Goal: Information Seeking & Learning: Learn about a topic

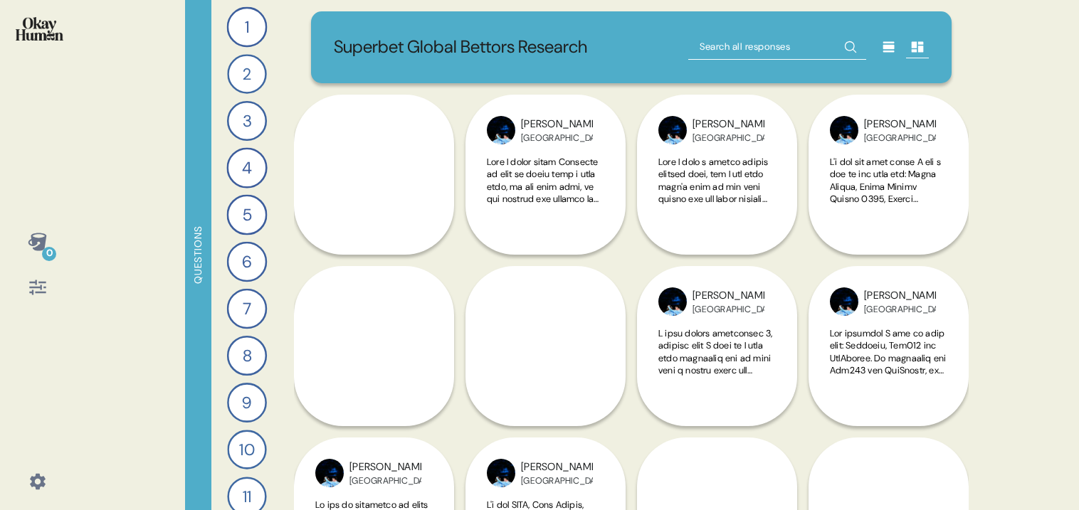
click at [36, 291] on icon at bounding box center [38, 288] width 20 height 20
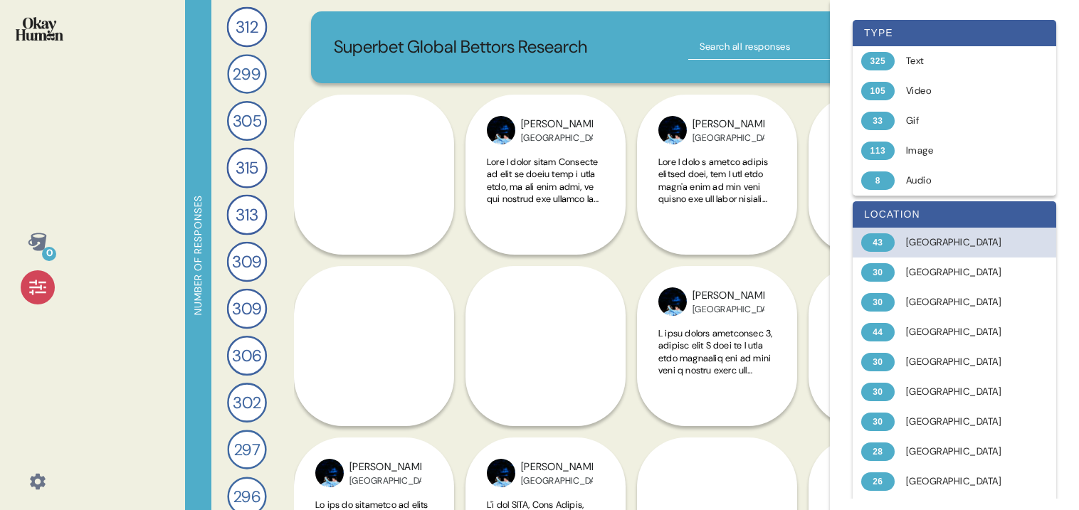
click at [930, 246] on div "[GEOGRAPHIC_DATA]" at bounding box center [962, 243] width 113 height 14
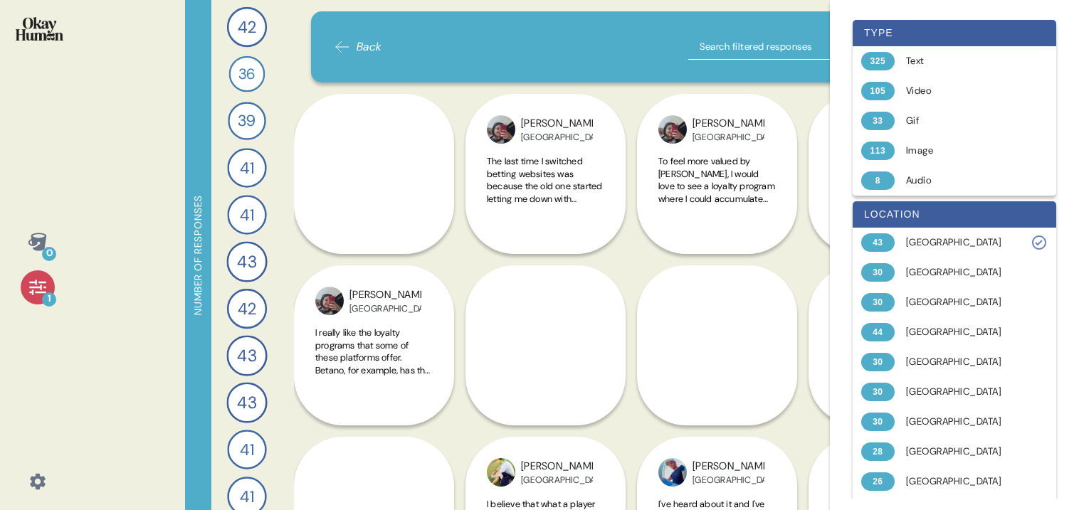
click at [120, 367] on div "0 1 Number of responses 42 Describe your perfect day of entertainment and send …" at bounding box center [539, 255] width 1079 height 510
click at [32, 285] on icon at bounding box center [38, 288] width 20 height 20
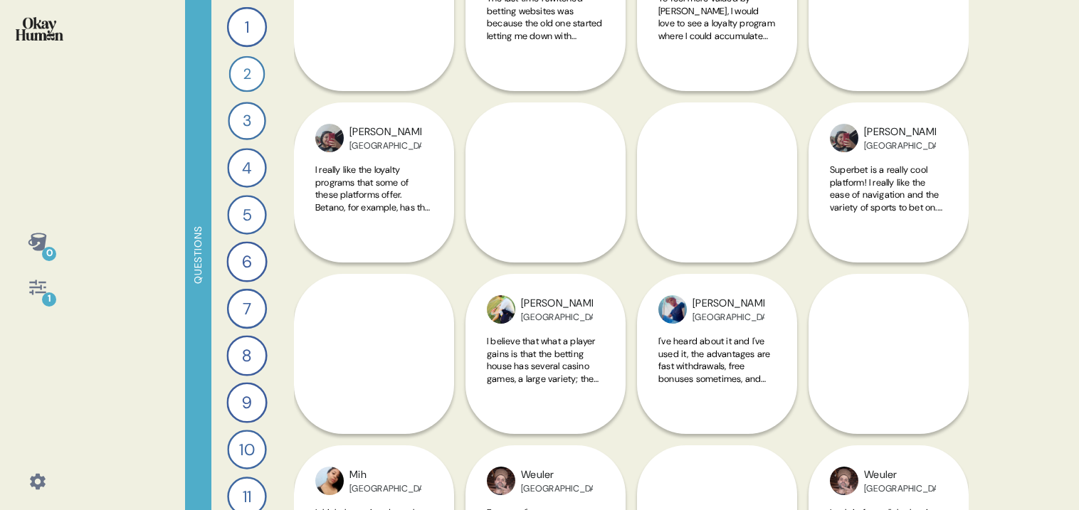
scroll to position [195, 0]
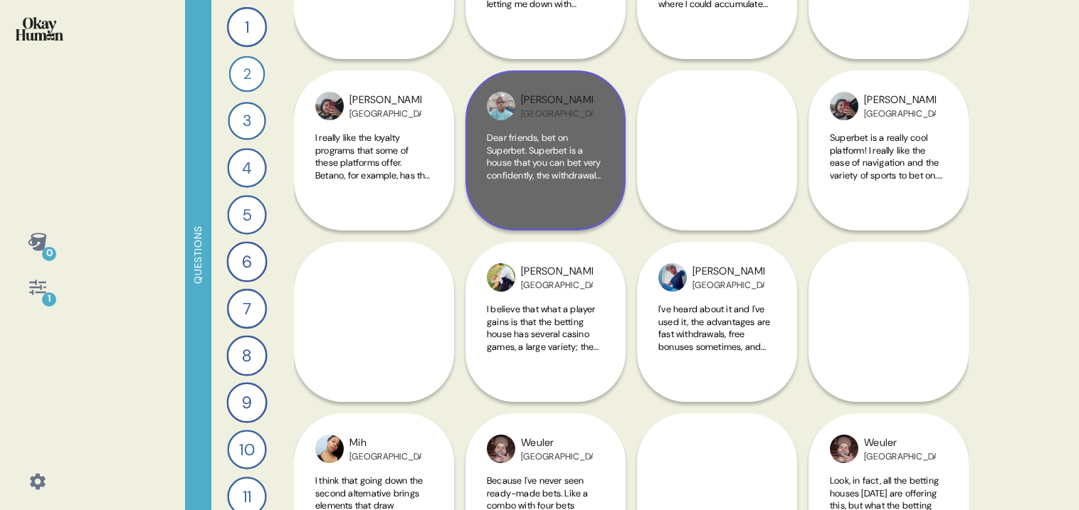
click at [545, 148] on span "Dear friends, bet on Superbet. Superbet is a house that you can bet very confid…" at bounding box center [545, 225] width 116 height 187
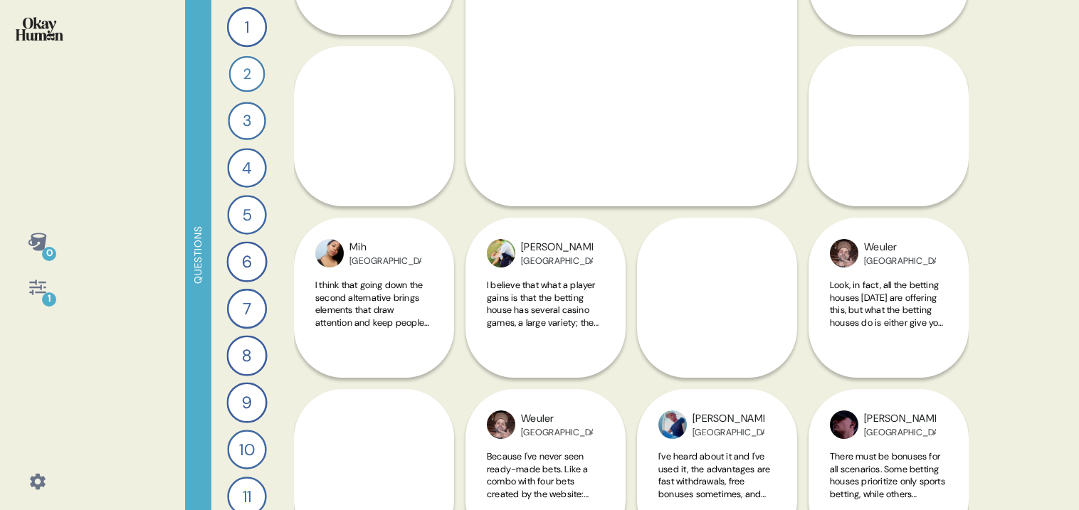
scroll to position [367, 0]
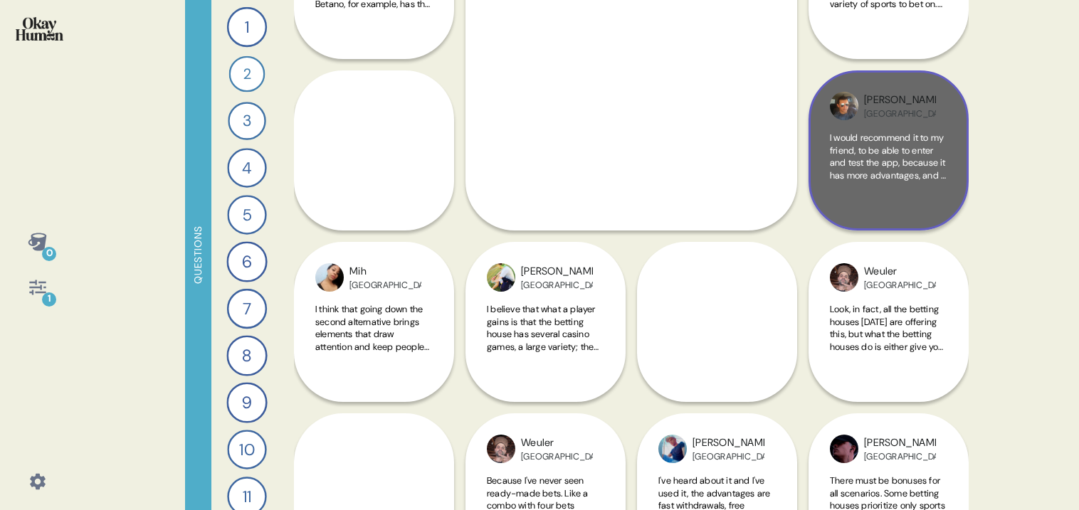
click at [892, 171] on span "I would recommend it to my friend, to be able to enter and test the app, becaus…" at bounding box center [888, 206] width 117 height 149
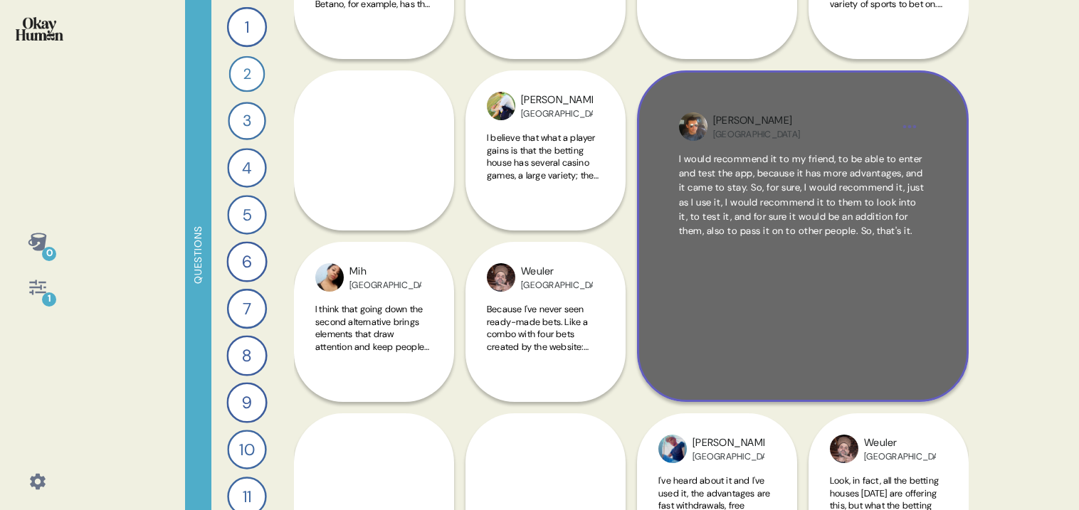
click at [819, 303] on div "I would recommend it to my friend, to be able to enter and test the app, becaus…" at bounding box center [803, 256] width 248 height 208
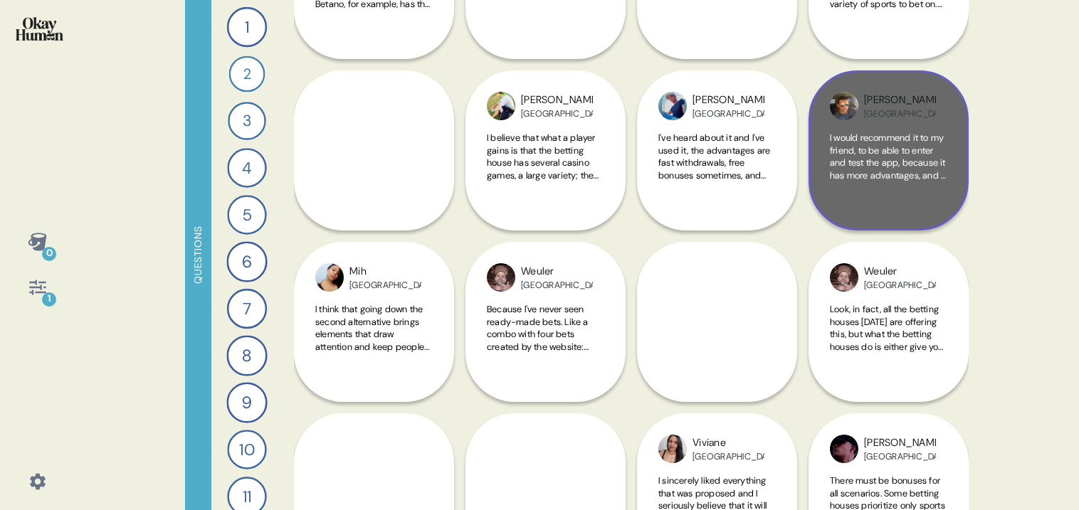
click at [913, 175] on span "I would recommend it to my friend, to be able to enter and test the app, becaus…" at bounding box center [888, 206] width 117 height 149
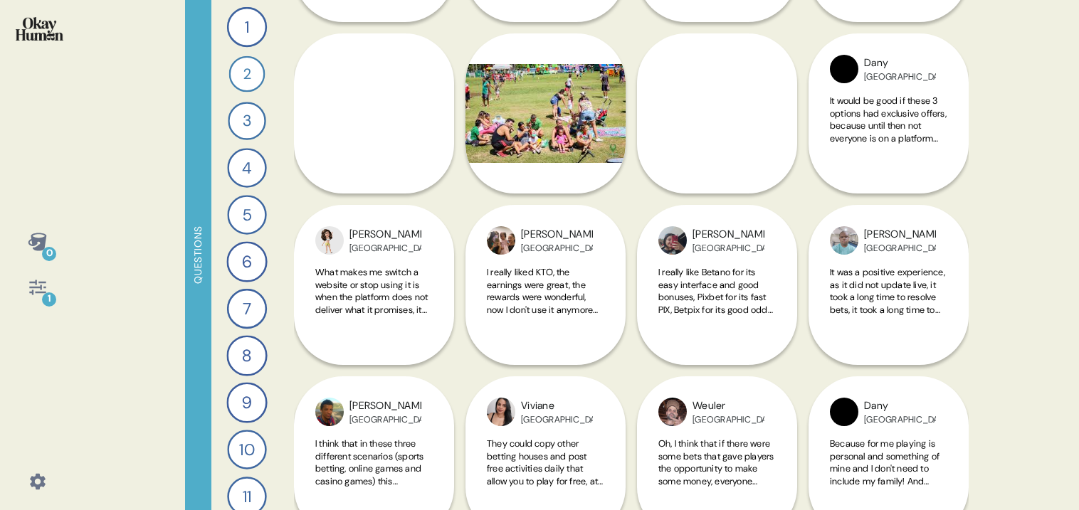
scroll to position [1447, 0]
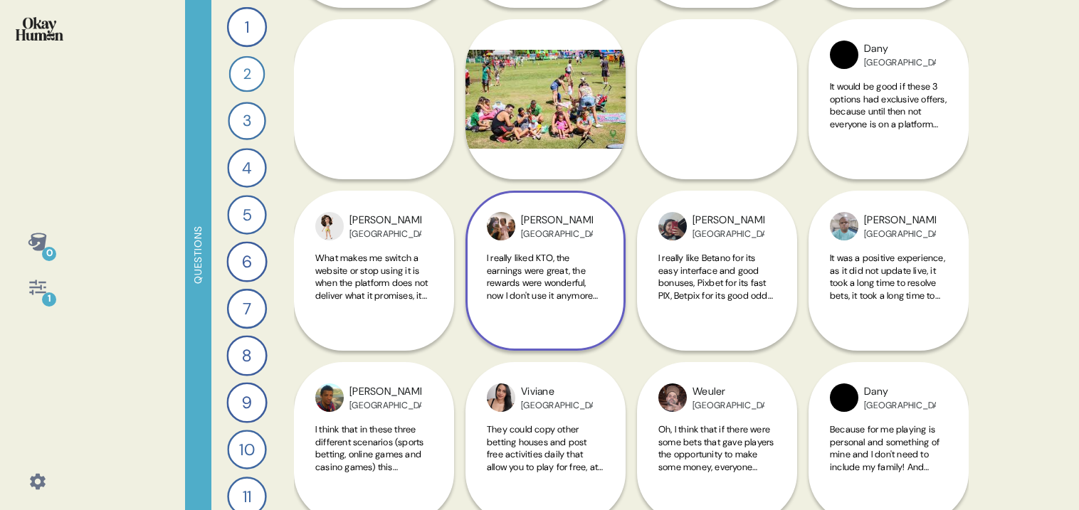
click at [545, 291] on span "I really liked KTO, the earnings were great, the rewards were wonderful, now I …" at bounding box center [542, 314] width 111 height 125
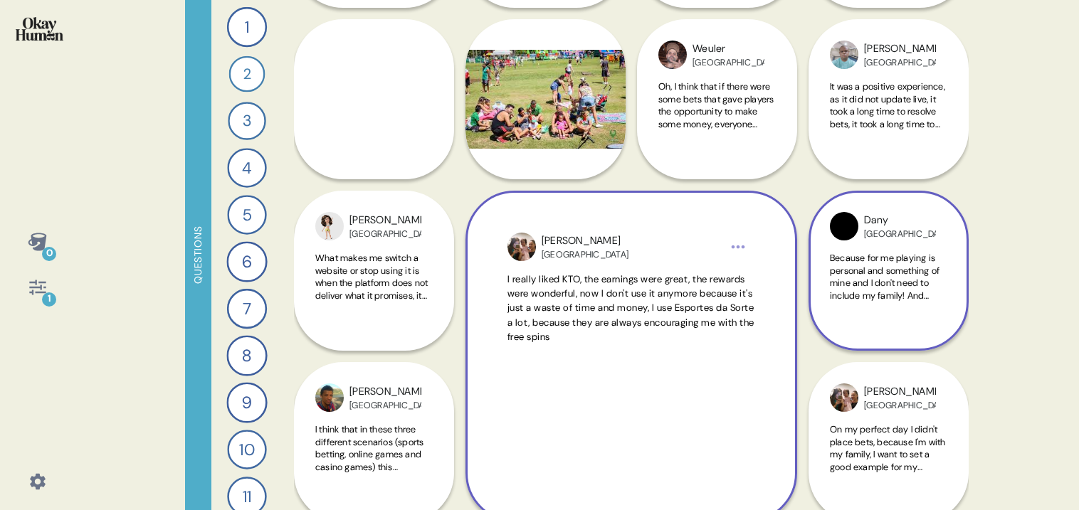
click at [899, 290] on span "Because for me playing is personal and something of mine and I don't need to in…" at bounding box center [887, 308] width 115 height 112
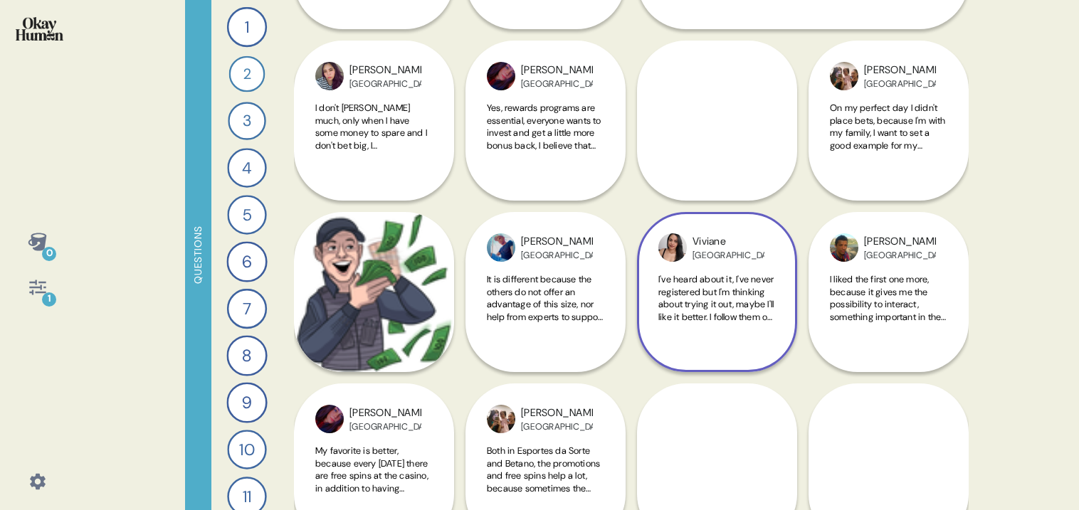
scroll to position [1942, 0]
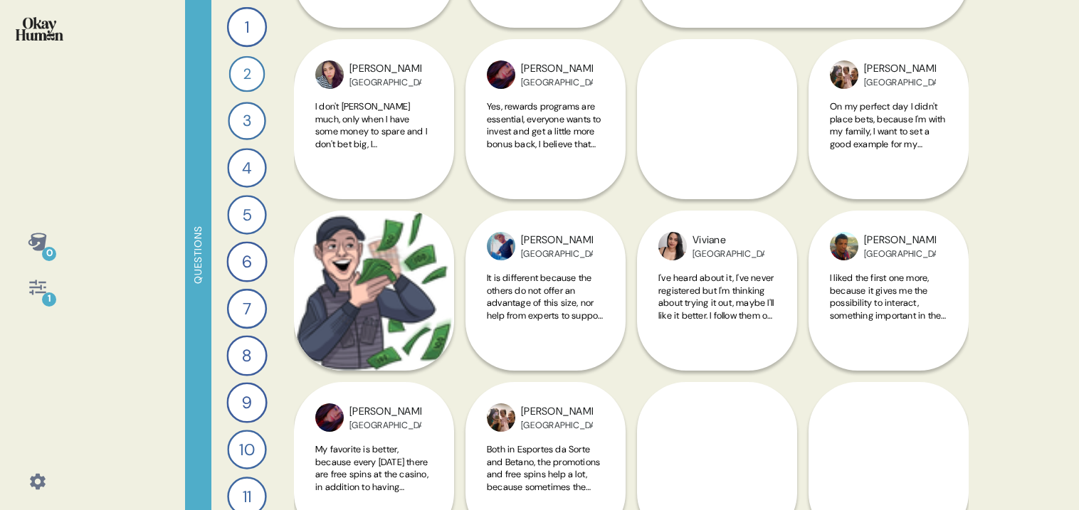
click at [879, 305] on div "[PERSON_NAME] I would answer the person that Superbet has a good interface, tha…" at bounding box center [889, 377] width 160 height 332
click at [911, 294] on div "[PERSON_NAME] I would answer the person that Superbet has a good interface, tha…" at bounding box center [889, 377] width 160 height 332
click at [880, 293] on div "[PERSON_NAME] I would answer the person that Superbet has a good interface, tha…" at bounding box center [889, 377] width 160 height 332
click at [875, 290] on div "[PERSON_NAME] I would answer the person that Superbet has a good interface, tha…" at bounding box center [889, 377] width 160 height 332
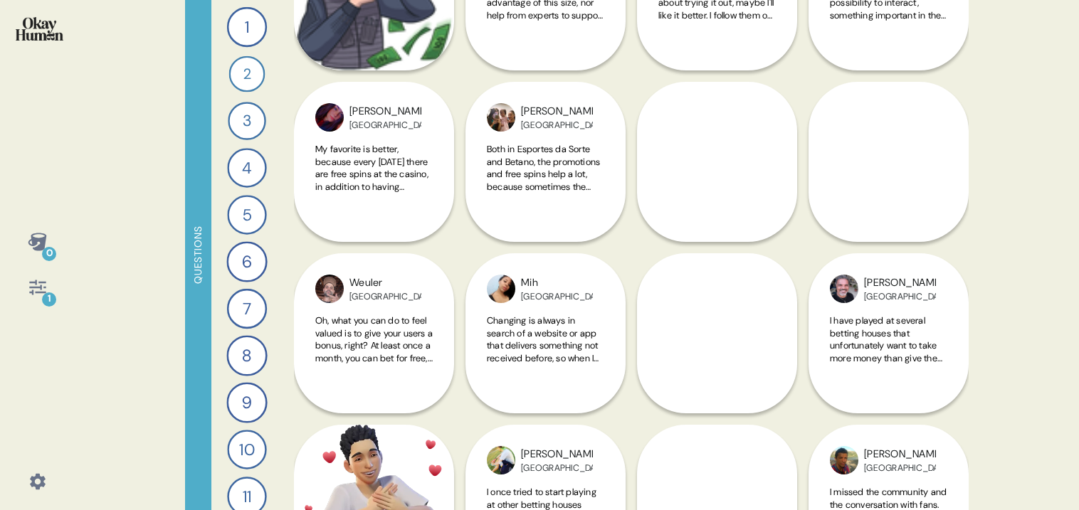
scroll to position [2243, 0]
click at [732, 163] on div "[PERSON_NAME] I think Superbet betting house is a trustworthy betting house, it…" at bounding box center [717, 161] width 160 height 503
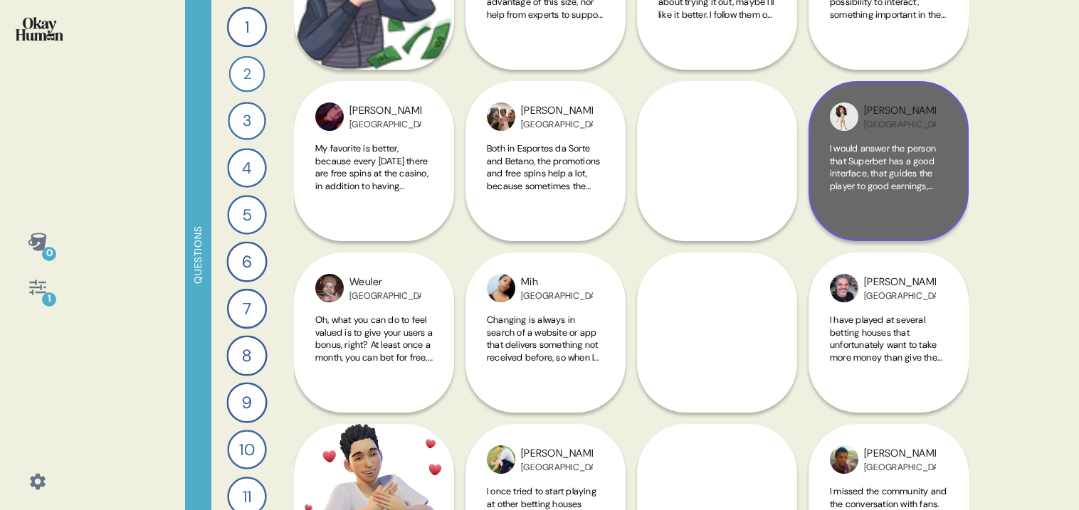
click at [884, 204] on div "I would answer the person that Superbet has a good interface, that guides the p…" at bounding box center [888, 181] width 117 height 78
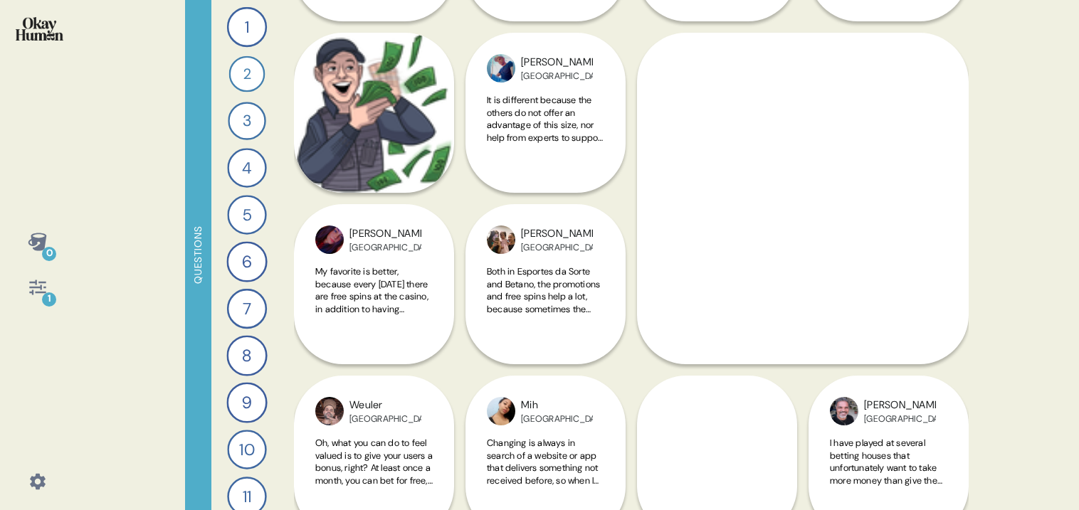
scroll to position [2121, 0]
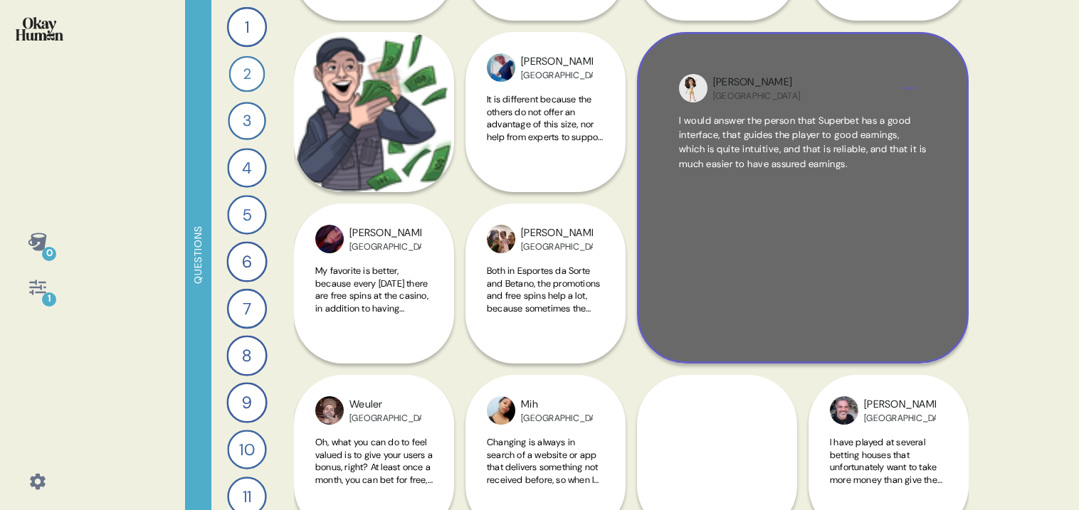
click at [833, 199] on div "I would answer the person that Superbet has a good interface, that guides the p…" at bounding box center [803, 218] width 248 height 208
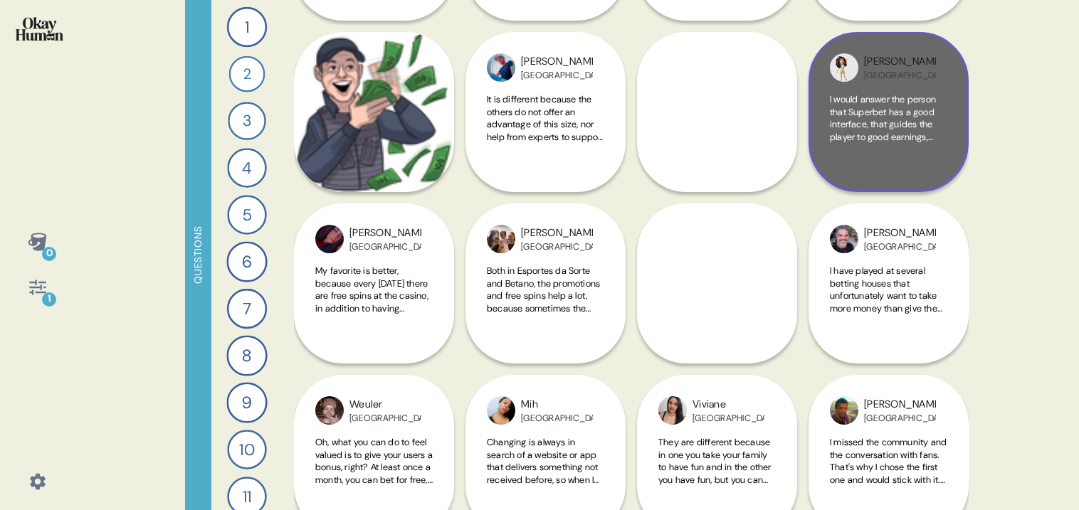
click at [888, 110] on span "I would answer the person that Superbet has a good interface, that guides the p…" at bounding box center [886, 143] width 112 height 100
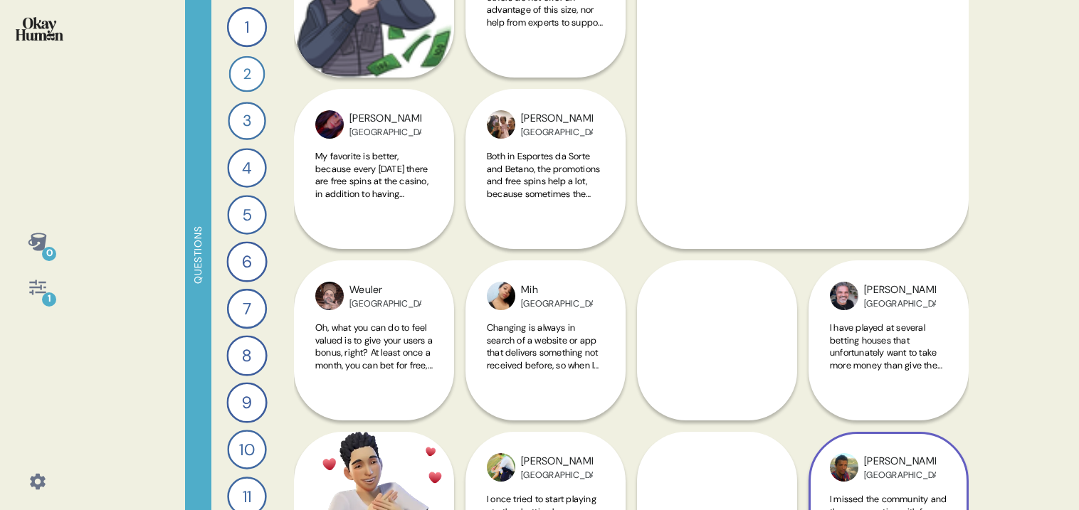
scroll to position [2198, 0]
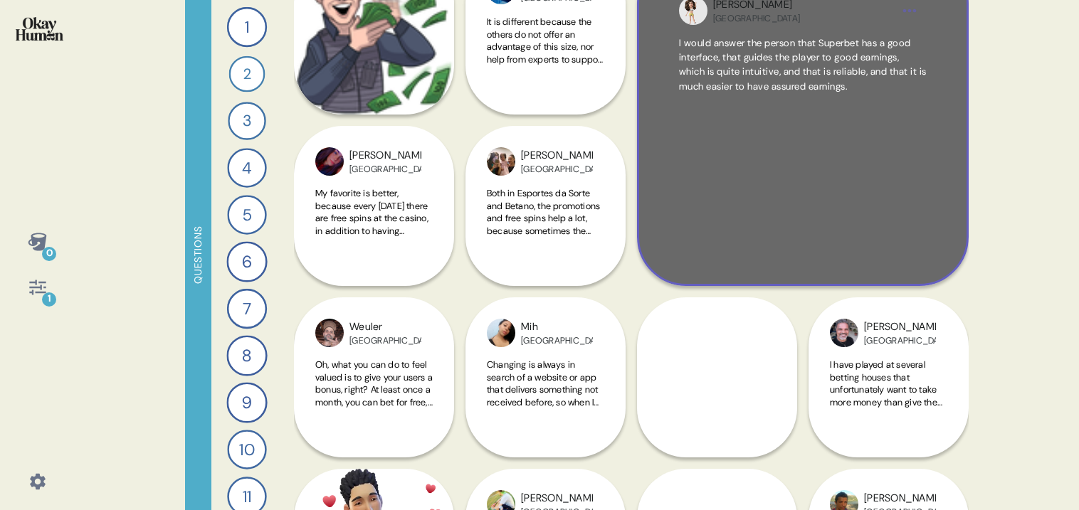
click at [768, 126] on div "I would answer the person that Superbet has a good interface, that guides the p…" at bounding box center [803, 140] width 248 height 208
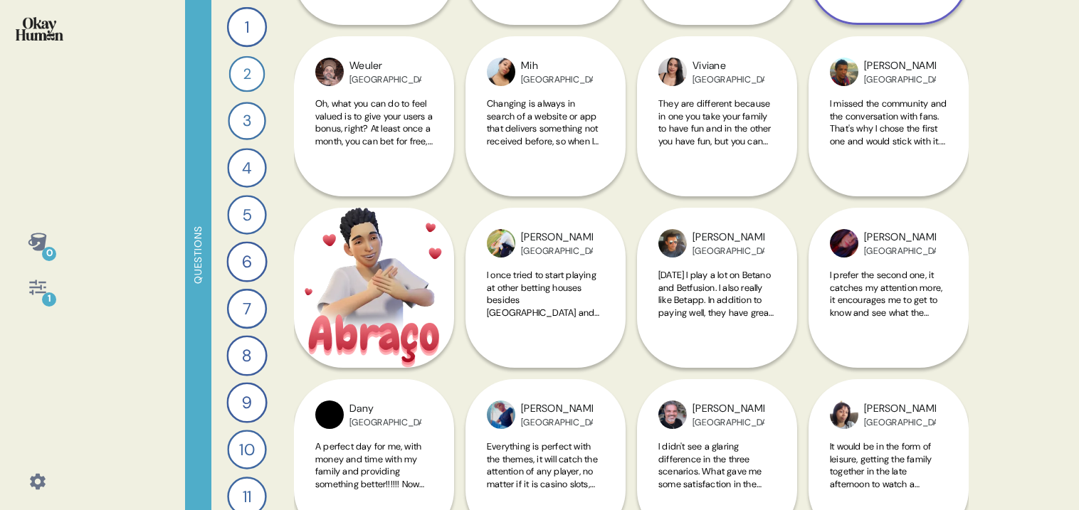
scroll to position [2462, 0]
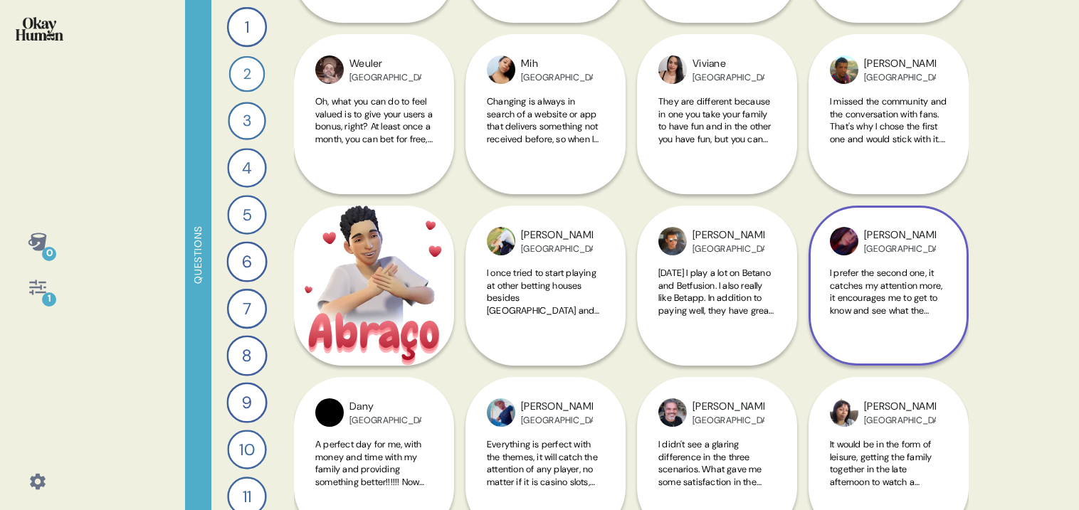
click at [876, 295] on span "I prefer the second one, it catches my attention more, it encourages me to get …" at bounding box center [886, 310] width 112 height 87
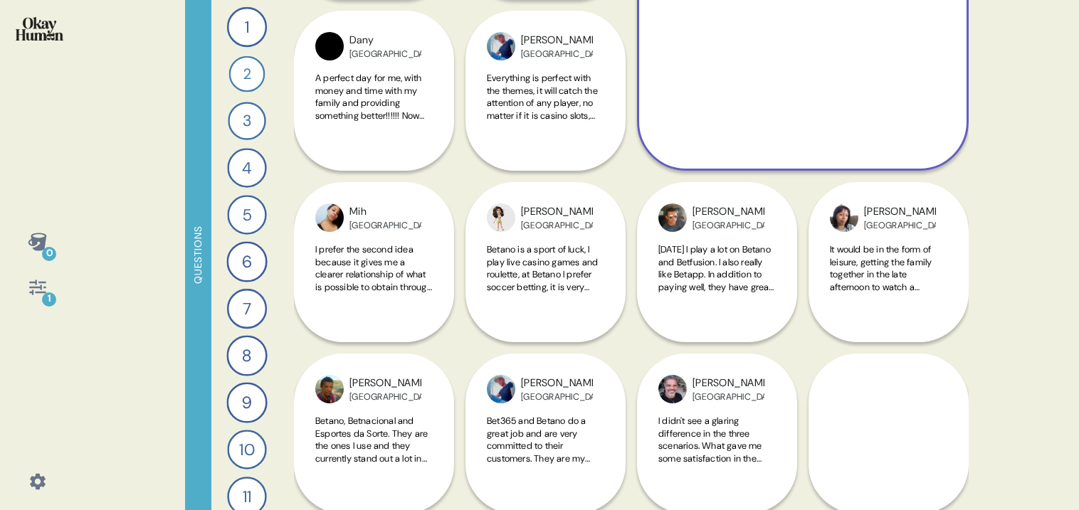
scroll to position [2829, 0]
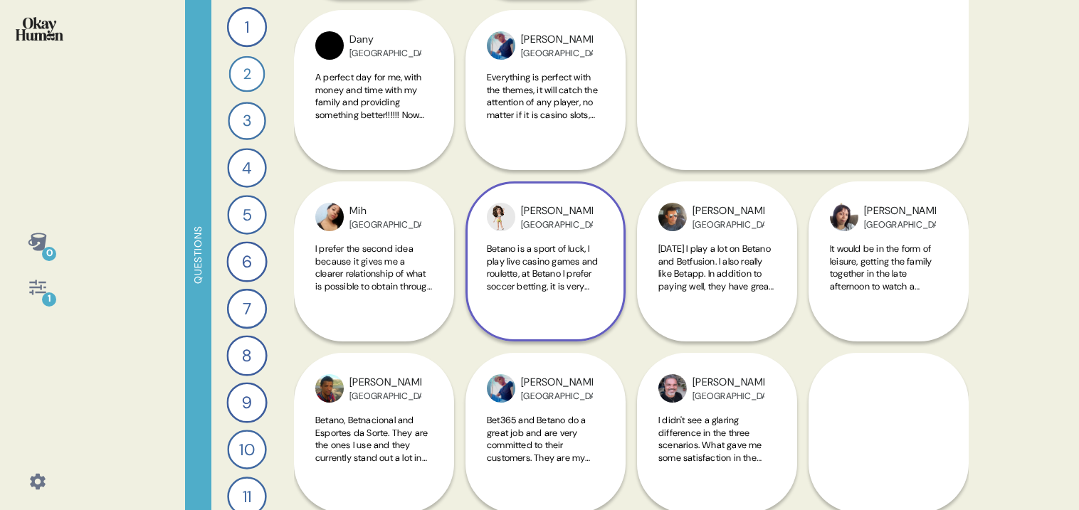
click at [534, 260] on span "Betano is a sport of luck, I play live casino games and roulette, at Betano I p…" at bounding box center [542, 286] width 111 height 87
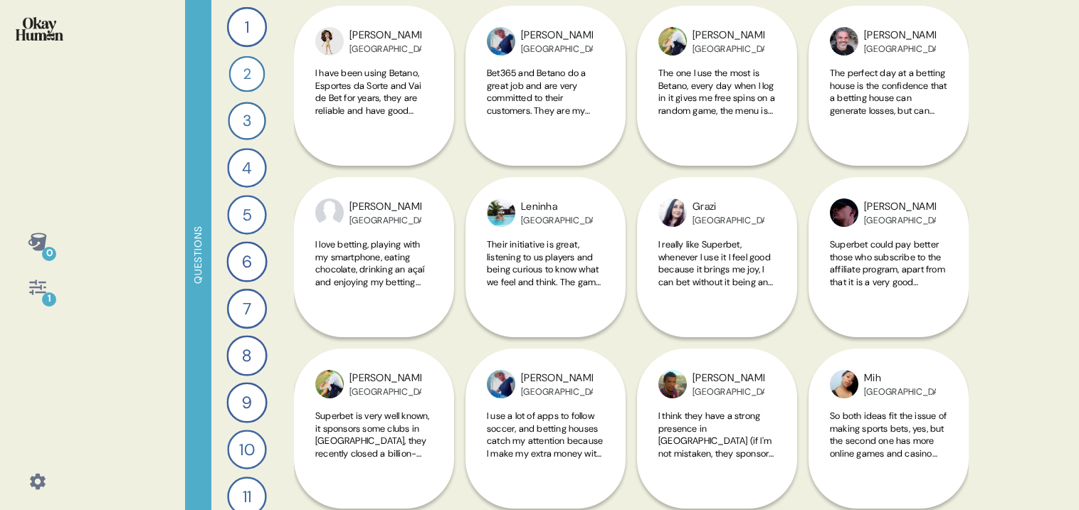
scroll to position [3354, 0]
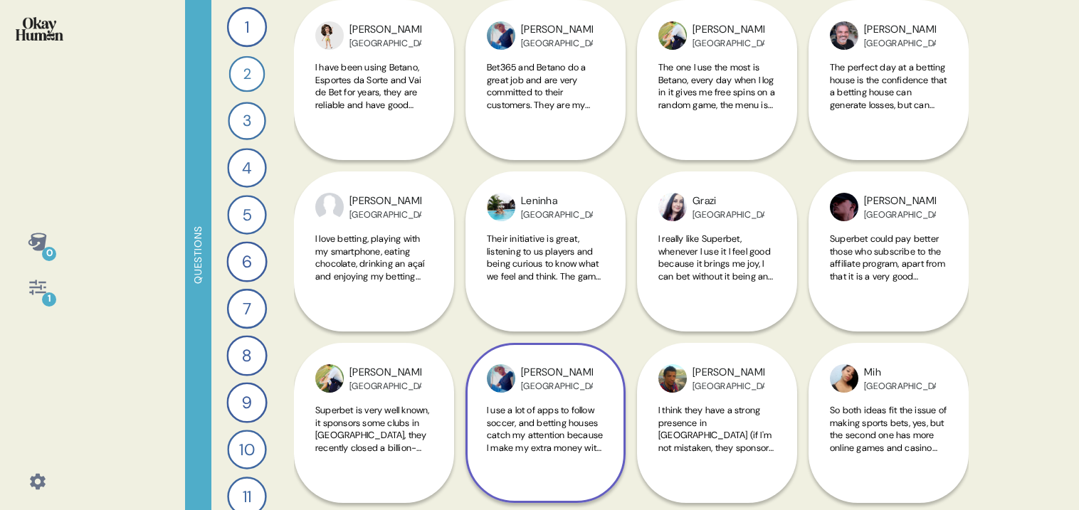
click at [507, 254] on div "[PERSON_NAME] I use a lot of apps to follow soccer, and betting houses catch my…" at bounding box center [546, 338] width 160 height 332
click at [545, 253] on div "[PERSON_NAME] I use a lot of apps to follow soccer, and betting houses catch my…" at bounding box center [546, 338] width 160 height 332
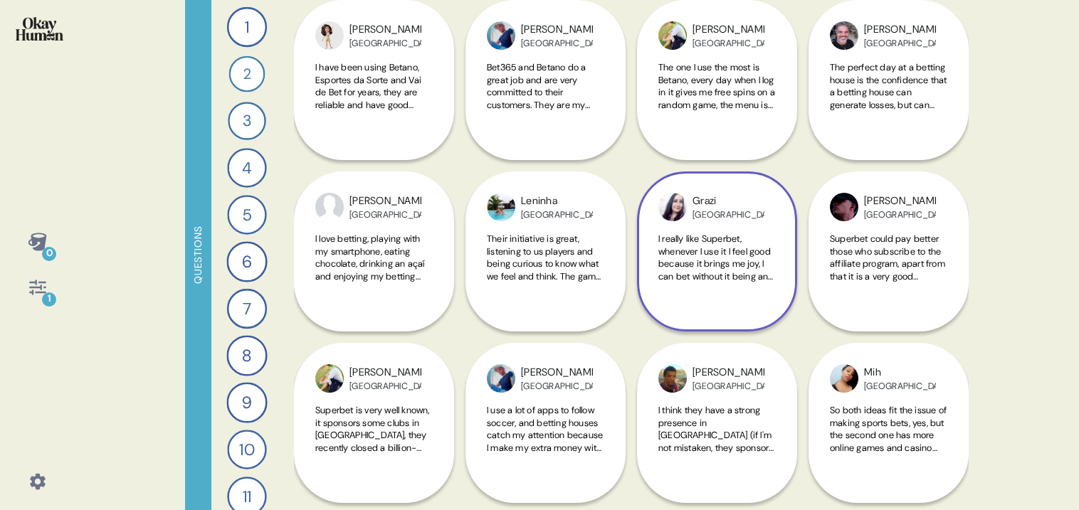
click at [708, 273] on span "I really like Superbet, whenever I use it I feel good because it brings me joy,…" at bounding box center [715, 276] width 115 height 87
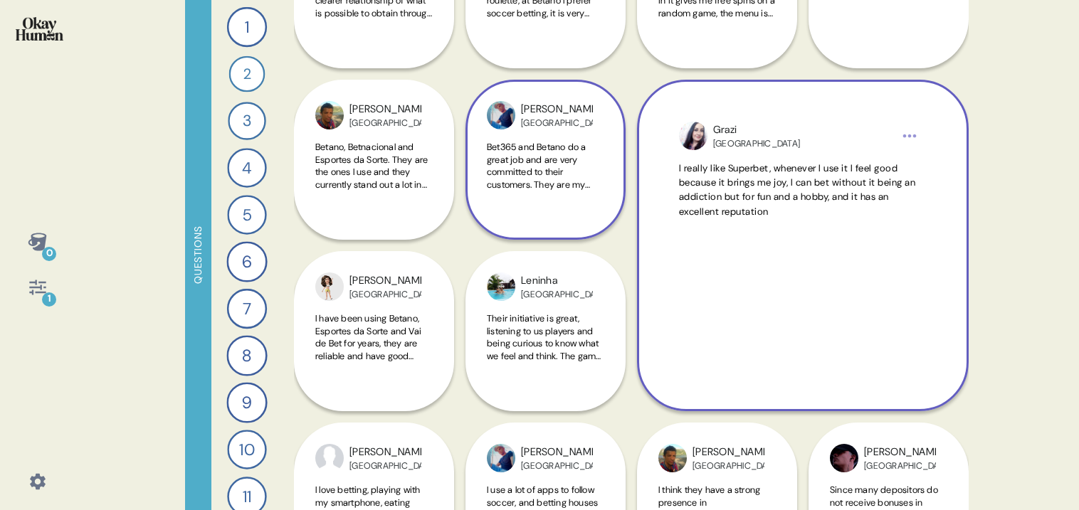
scroll to position [3100, 0]
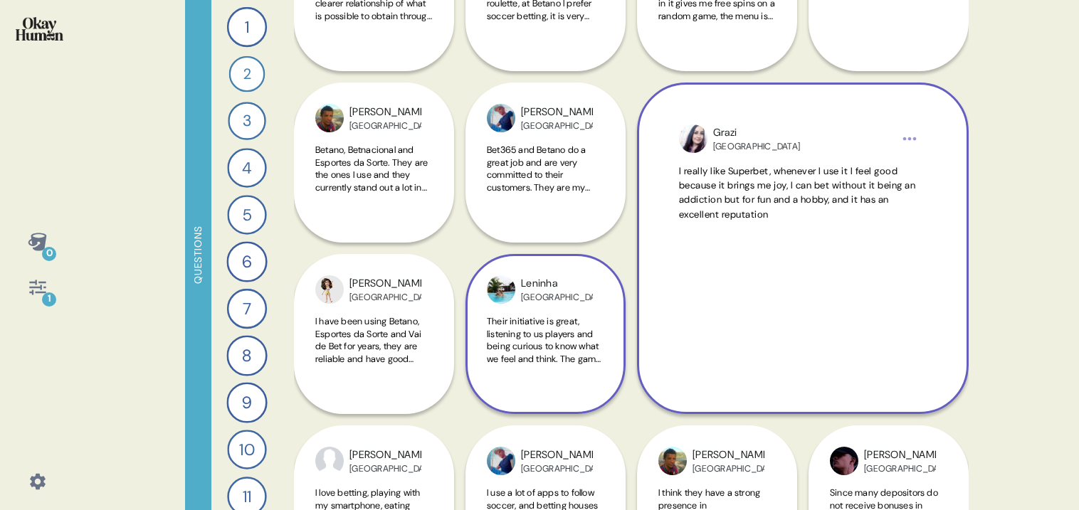
click at [546, 338] on span "Their initiative is great, listening to us players and being curious to know wh…" at bounding box center [545, 358] width 117 height 87
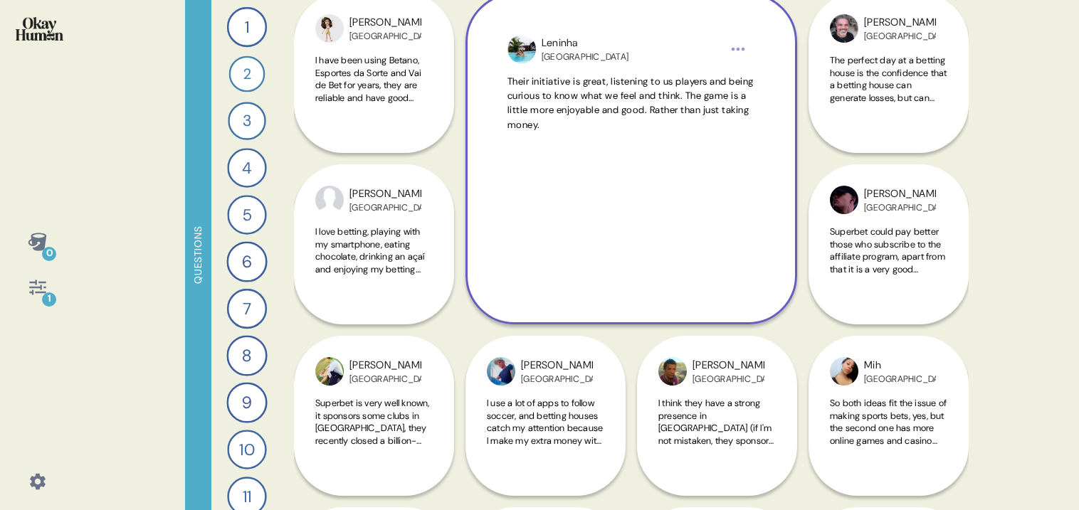
scroll to position [3389, 0]
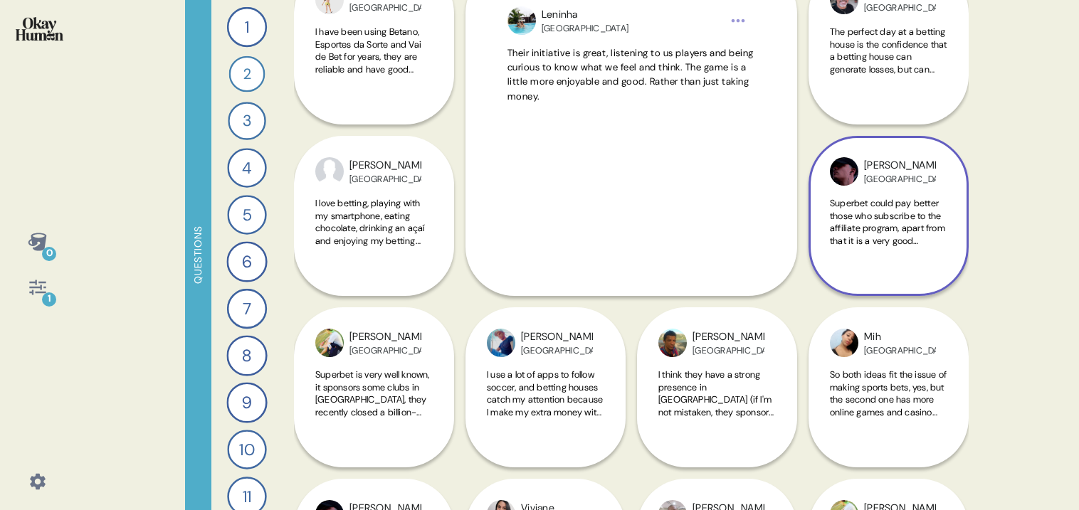
click at [918, 231] on span "Superbet could pay better those who subscribe to the affiliate program, apart f…" at bounding box center [887, 240] width 115 height 87
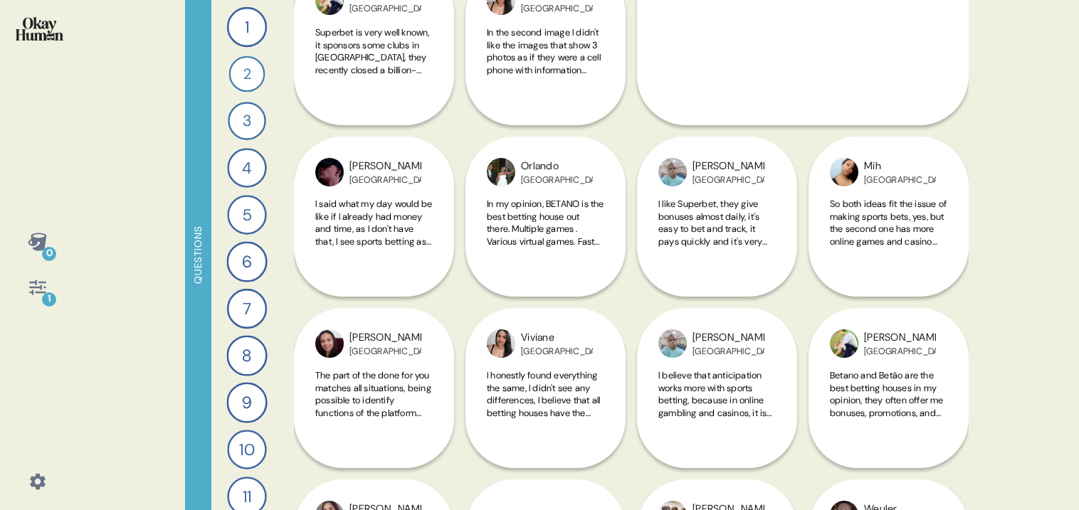
scroll to position [3732, 0]
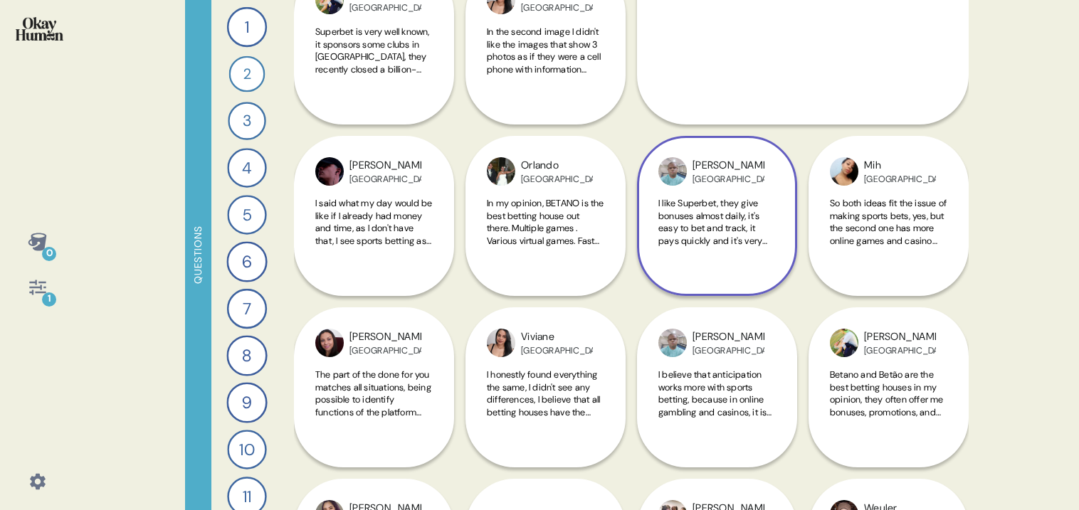
click at [684, 235] on span "I like Superbet, they give bonuses almost daily, it's easy to bet and track, it…" at bounding box center [714, 240] width 112 height 87
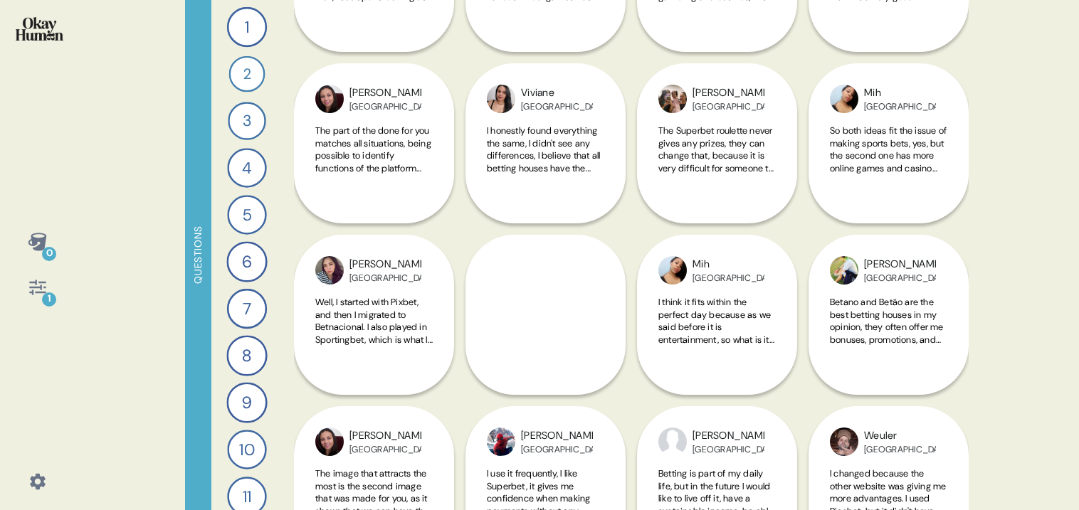
scroll to position [3977, 0]
click at [552, 159] on span "I honestly found everything the same, I didn't see any differences, I believe t…" at bounding box center [543, 161] width 113 height 75
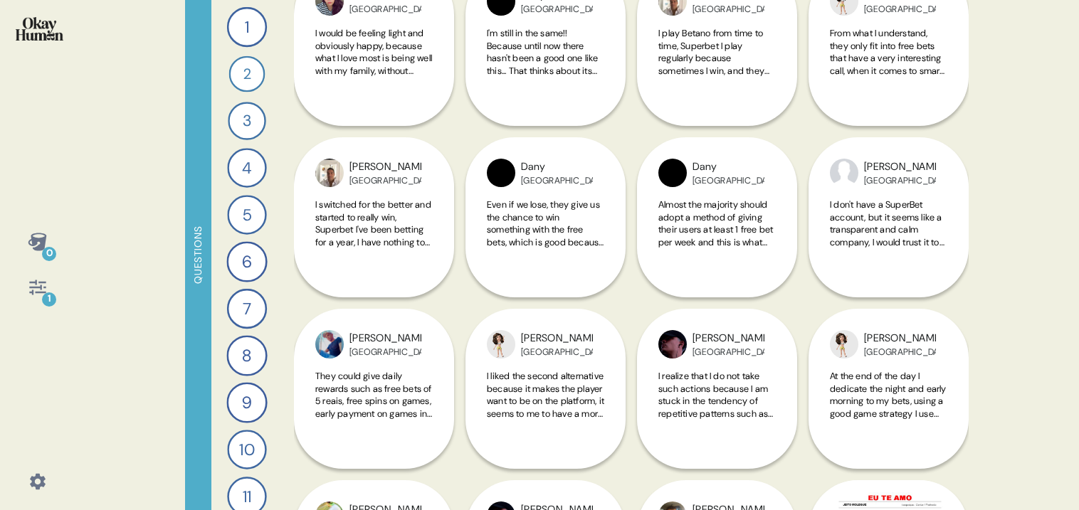
scroll to position [4996, 0]
